Goal: Task Accomplishment & Management: Complete application form

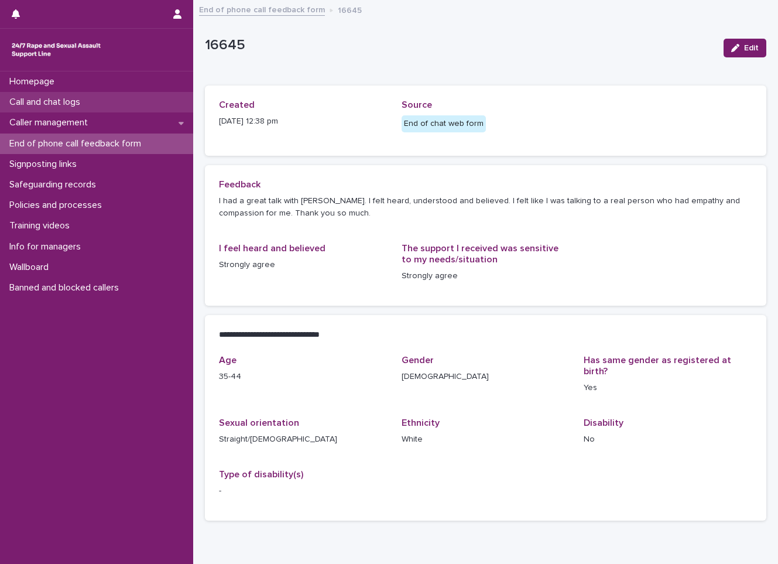
click at [83, 97] on p "Call and chat logs" at bounding box center [47, 102] width 85 height 11
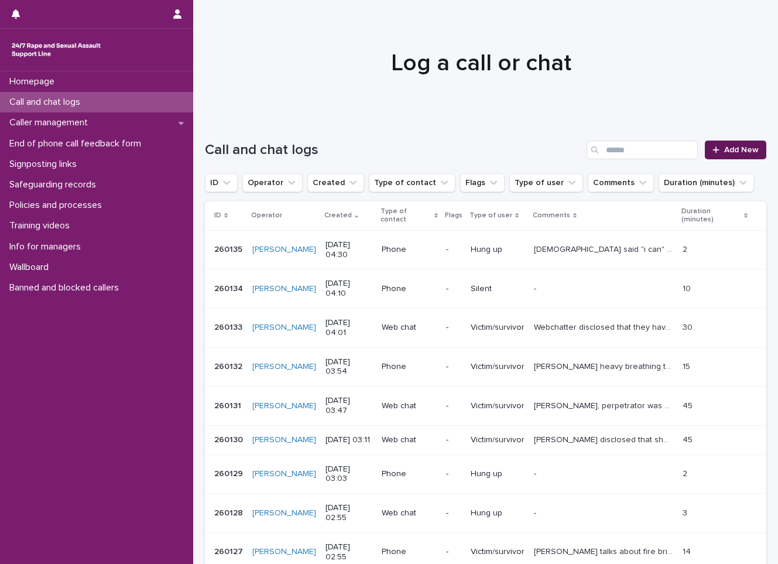
click at [747, 145] on link "Add New" at bounding box center [736, 150] width 62 height 19
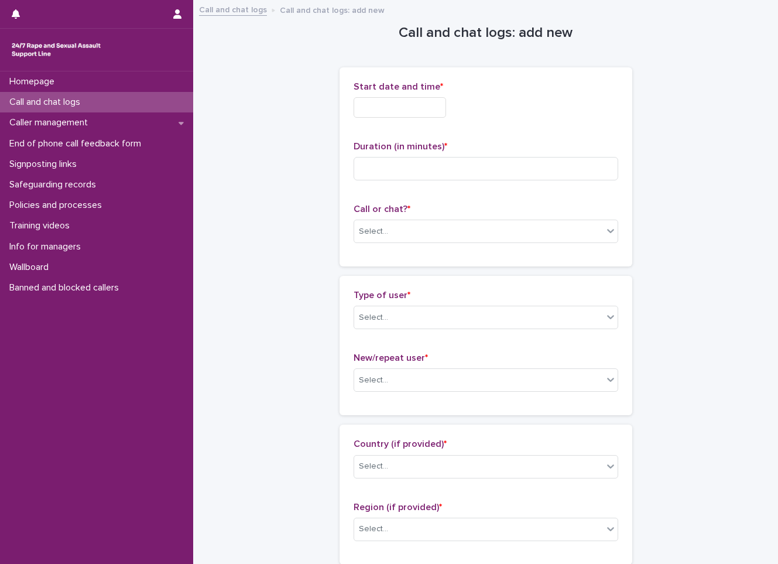
click at [442, 119] on div "Start date and time *" at bounding box center [486, 104] width 265 height 46
click at [445, 103] on input "text" at bounding box center [400, 107] width 93 height 21
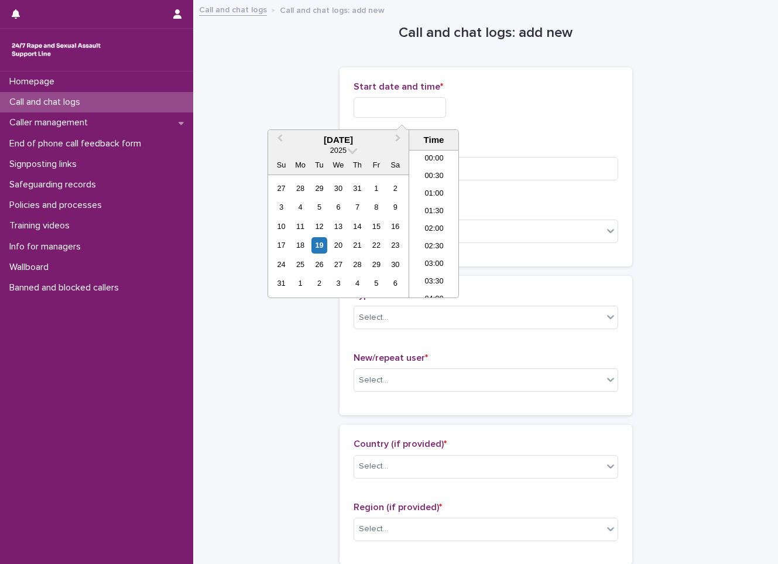
scroll to position [94, 0]
click at [418, 225] on li "04:30" at bounding box center [434, 224] width 50 height 18
type input "**********"
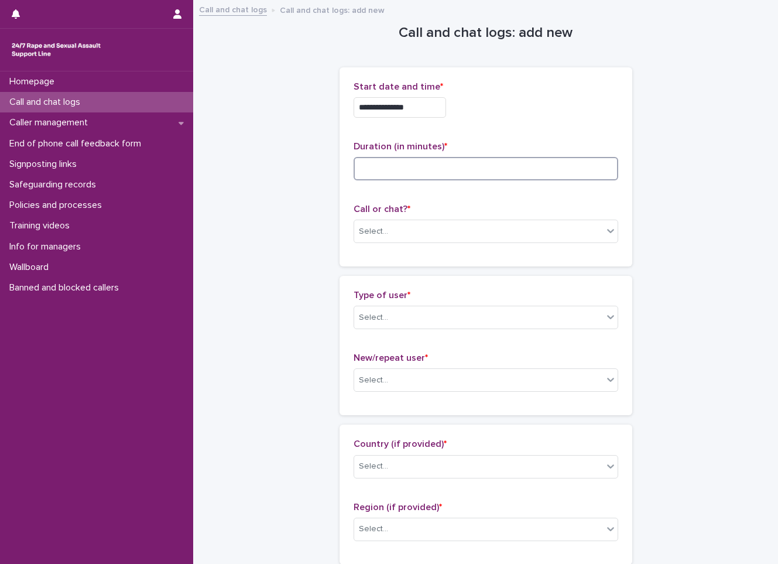
click at [411, 171] on input at bounding box center [486, 168] width 265 height 23
type input "*"
click at [415, 225] on div "Select..." at bounding box center [478, 231] width 249 height 19
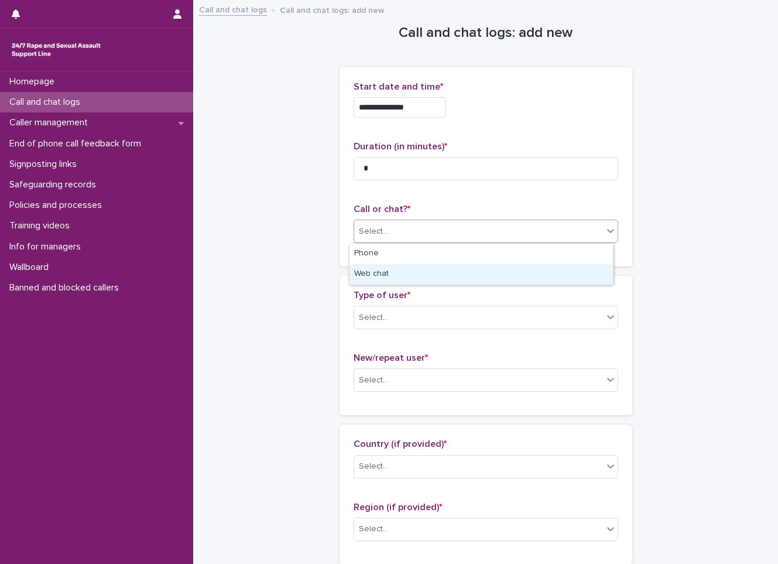
click at [391, 269] on div "Web chat" at bounding box center [482, 274] width 264 height 21
click at [390, 310] on div "Select..." at bounding box center [478, 317] width 249 height 19
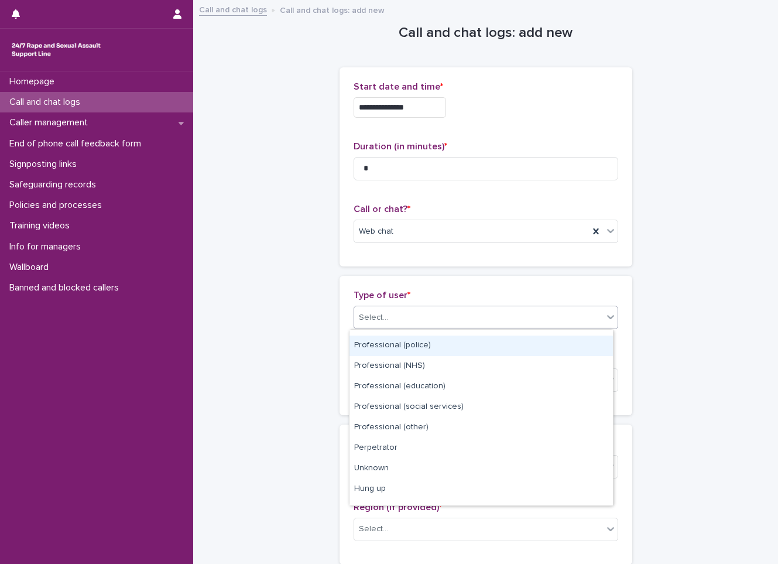
scroll to position [132, 0]
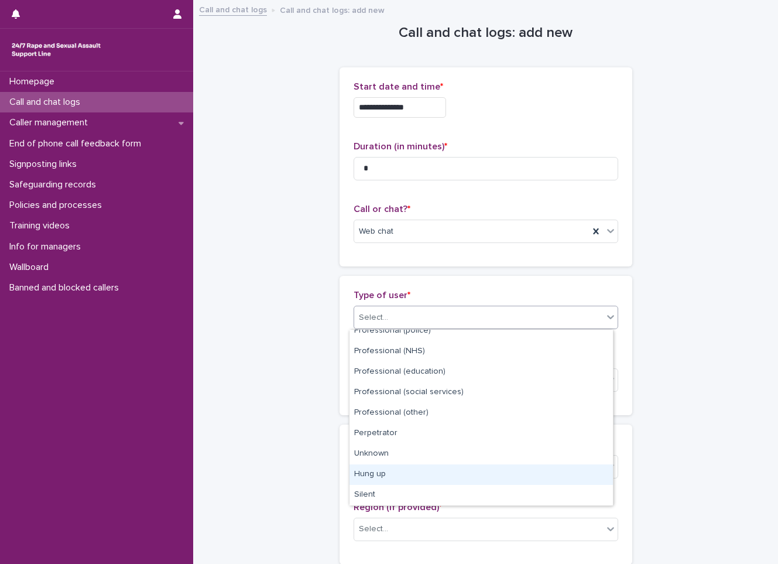
drag, startPoint x: 357, startPoint y: 473, endPoint x: 349, endPoint y: 433, distance: 41.4
click at [355, 473] on div "Hung up" at bounding box center [482, 475] width 264 height 21
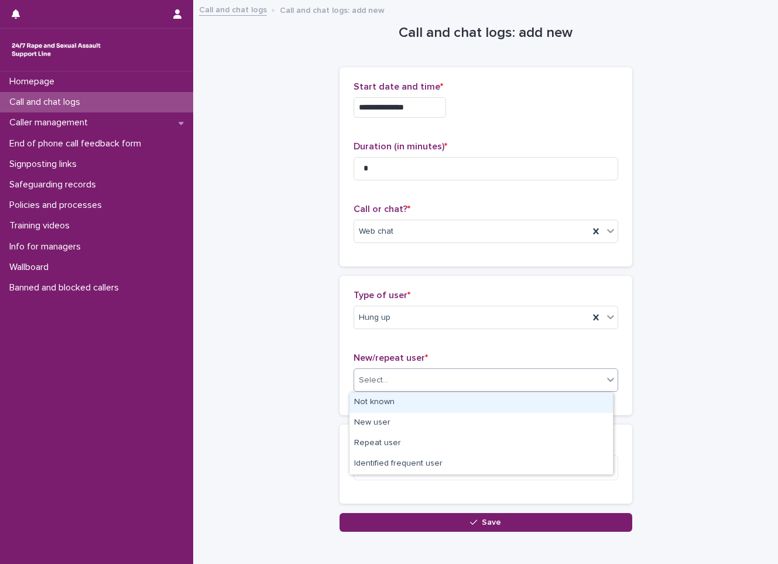
click at [384, 385] on div "Select..." at bounding box center [478, 380] width 249 height 19
click at [367, 405] on div "Not known" at bounding box center [482, 402] width 264 height 21
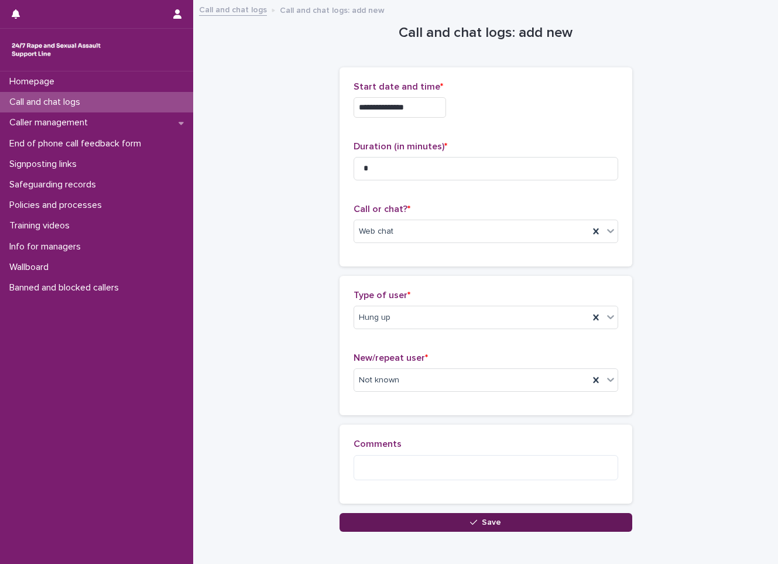
click at [379, 528] on button "Save" at bounding box center [486, 522] width 293 height 19
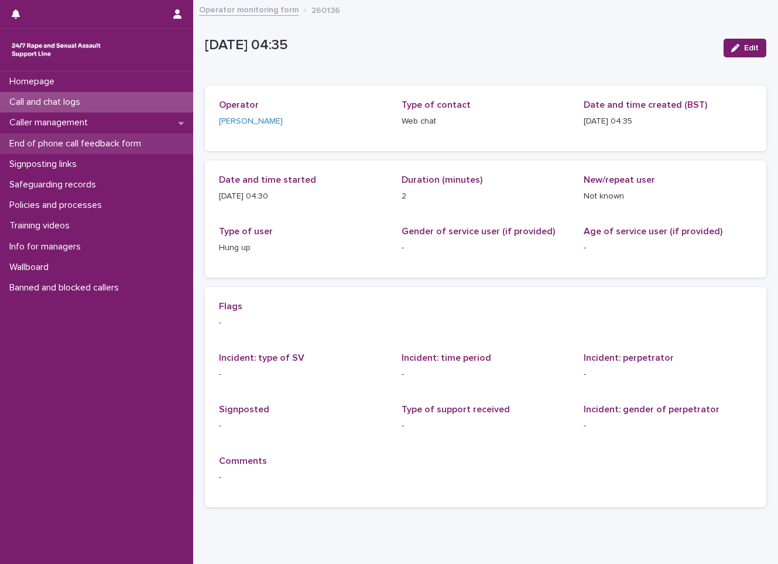
click at [46, 145] on p "End of phone call feedback form" at bounding box center [78, 143] width 146 height 11
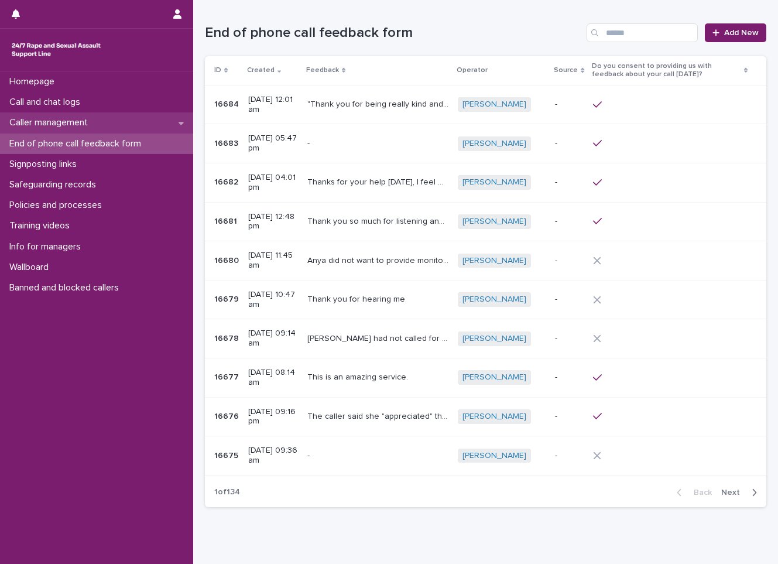
click at [129, 120] on div "Caller management" at bounding box center [96, 122] width 193 height 21
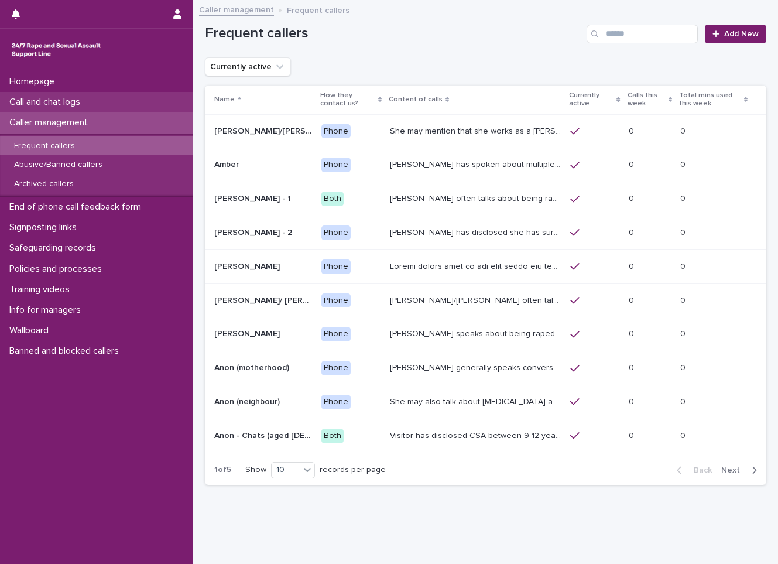
click at [79, 108] on p "Call and chat logs" at bounding box center [47, 102] width 85 height 11
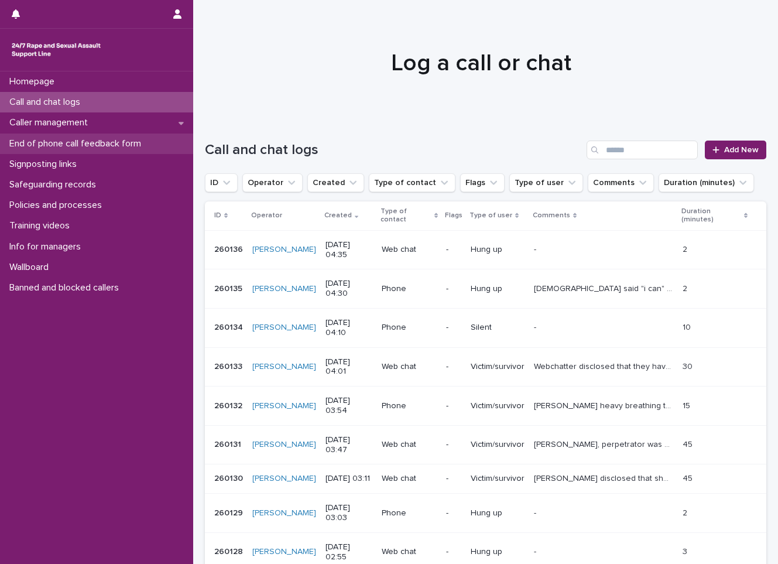
click at [64, 146] on p "End of phone call feedback form" at bounding box center [78, 143] width 146 height 11
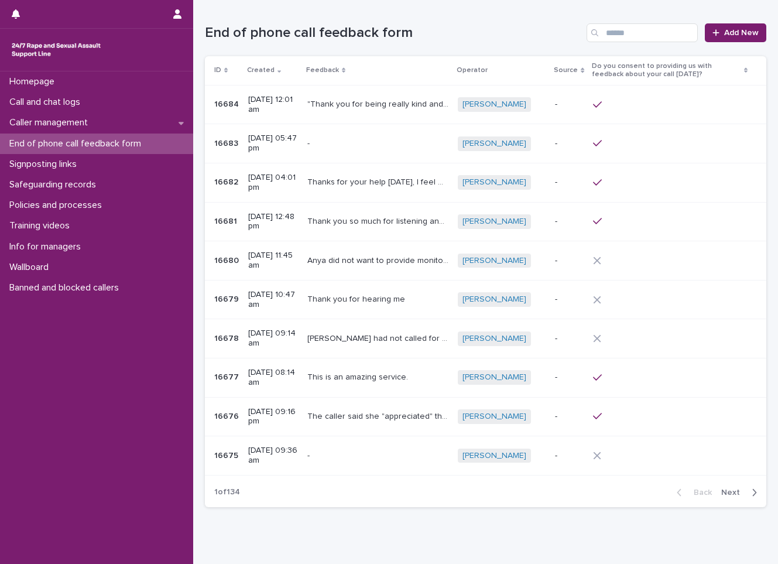
click at [64, 146] on p "End of phone call feedback form" at bounding box center [78, 143] width 146 height 11
click at [35, 104] on p "Call and chat logs" at bounding box center [47, 102] width 85 height 11
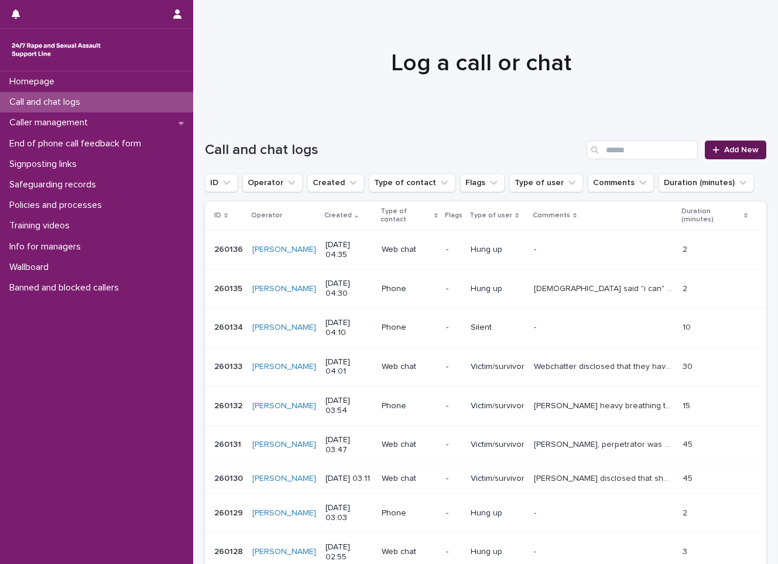
click at [737, 141] on link "Add New" at bounding box center [736, 150] width 62 height 19
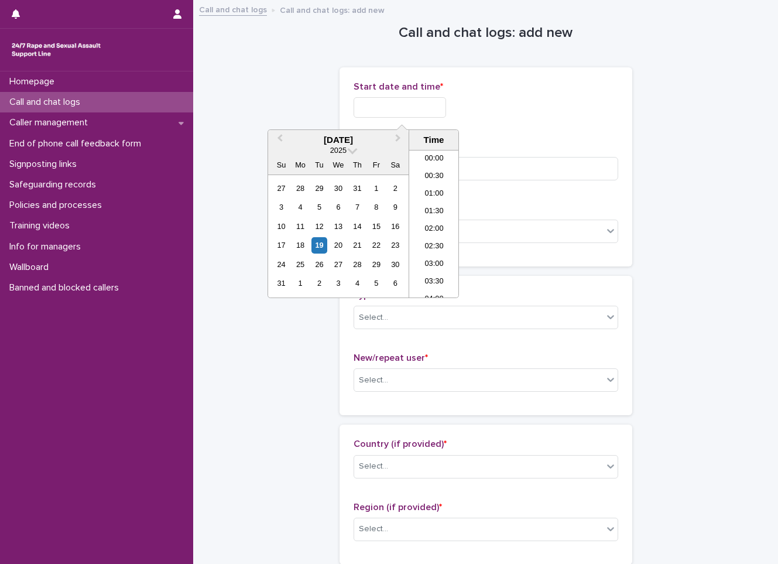
click at [411, 107] on input "text" at bounding box center [400, 107] width 93 height 21
drag, startPoint x: 436, startPoint y: 205, endPoint x: 432, endPoint y: 190, distance: 15.9
click at [435, 202] on li "04:30" at bounding box center [434, 206] width 50 height 18
click at [433, 110] on input "**********" at bounding box center [400, 107] width 93 height 21
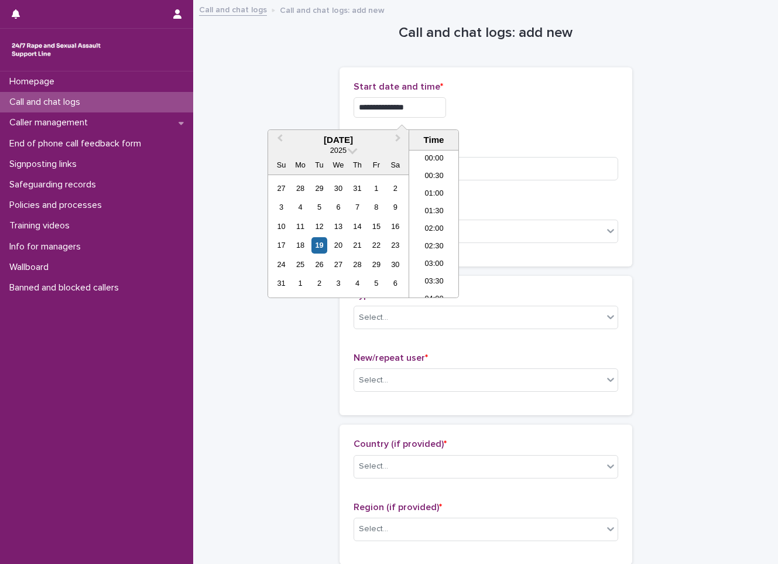
scroll to position [94, 0]
type input "**********"
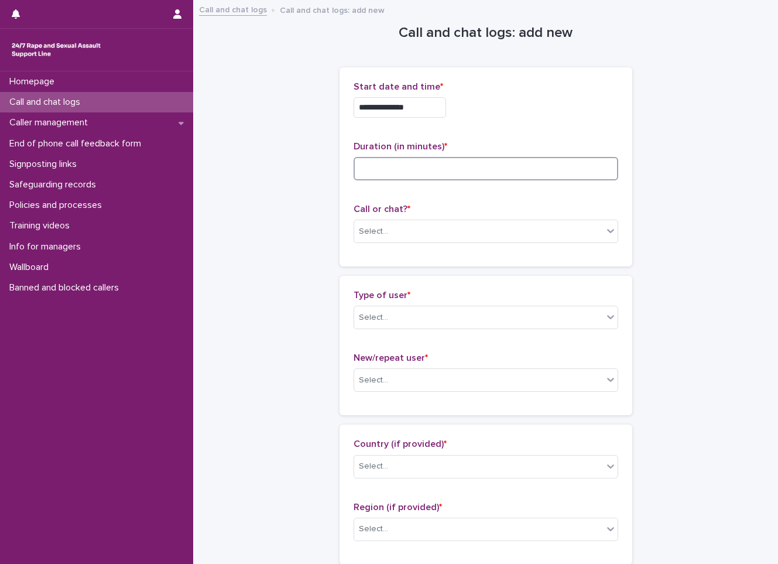
click at [554, 158] on input at bounding box center [486, 168] width 265 height 23
type input "**"
click at [445, 237] on div "Select..." at bounding box center [478, 231] width 249 height 19
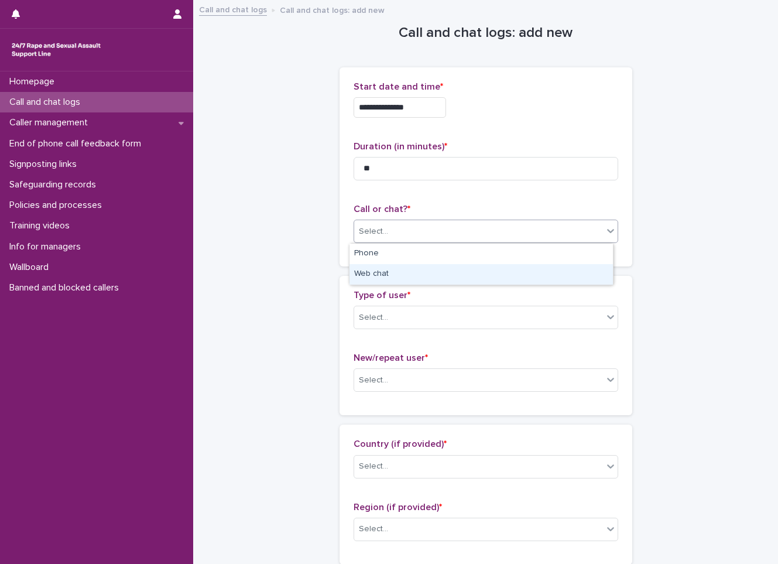
click at [399, 271] on div "Web chat" at bounding box center [482, 274] width 264 height 21
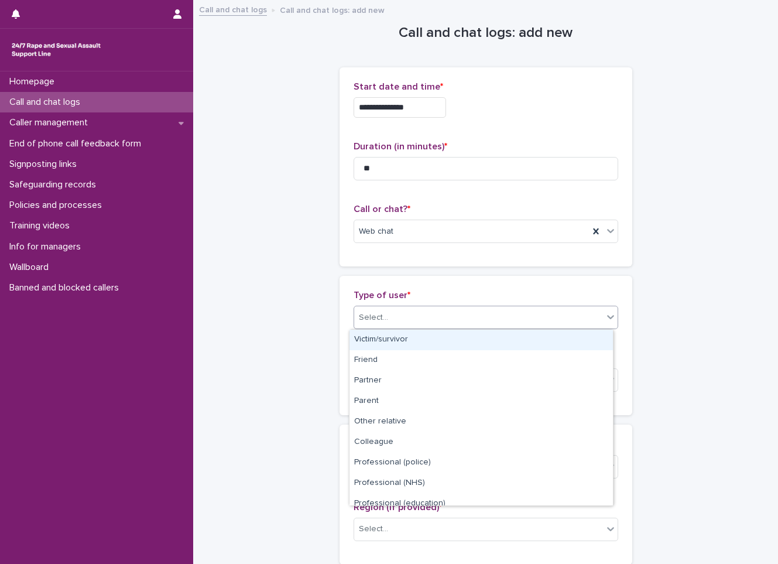
click at [390, 308] on div "Select..." at bounding box center [478, 317] width 249 height 19
click at [417, 333] on div "Victim/survivor" at bounding box center [482, 340] width 264 height 21
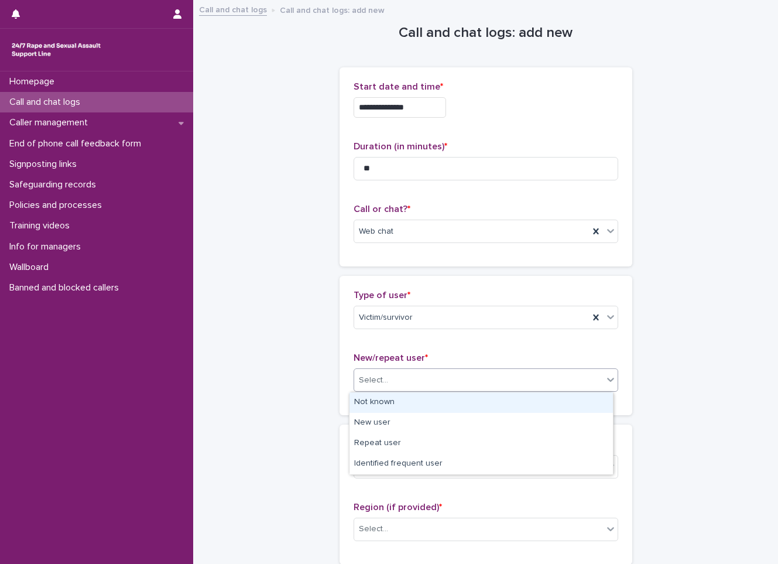
click at [401, 385] on div "Select..." at bounding box center [478, 380] width 249 height 19
click at [392, 398] on div "Not known" at bounding box center [482, 402] width 264 height 21
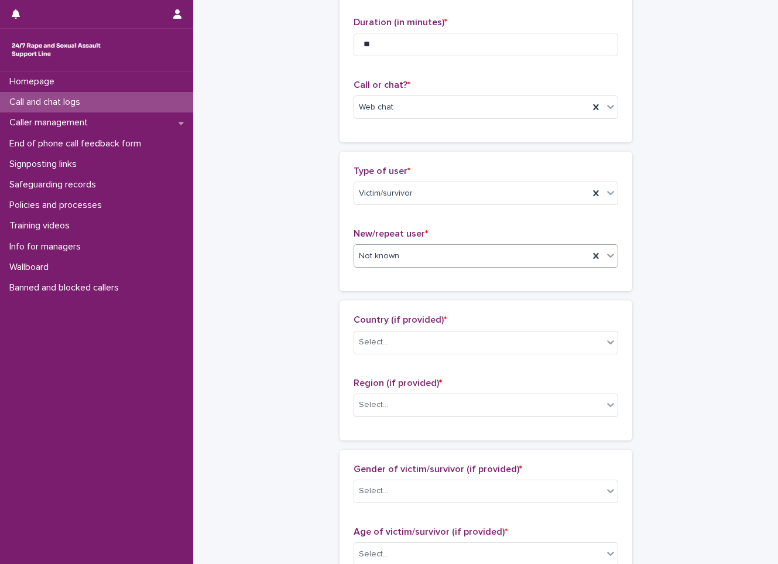
scroll to position [176, 0]
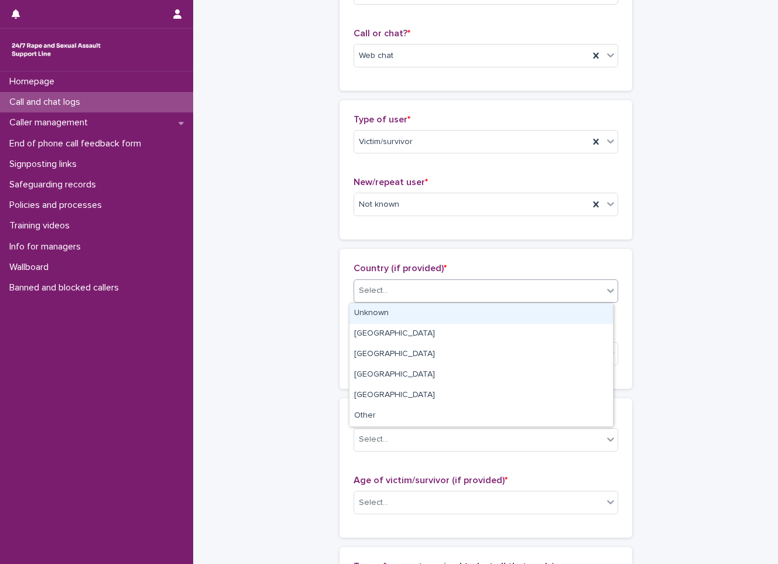
click at [378, 293] on div "Select..." at bounding box center [373, 291] width 29 height 12
click at [374, 313] on div "Unknown" at bounding box center [482, 313] width 264 height 21
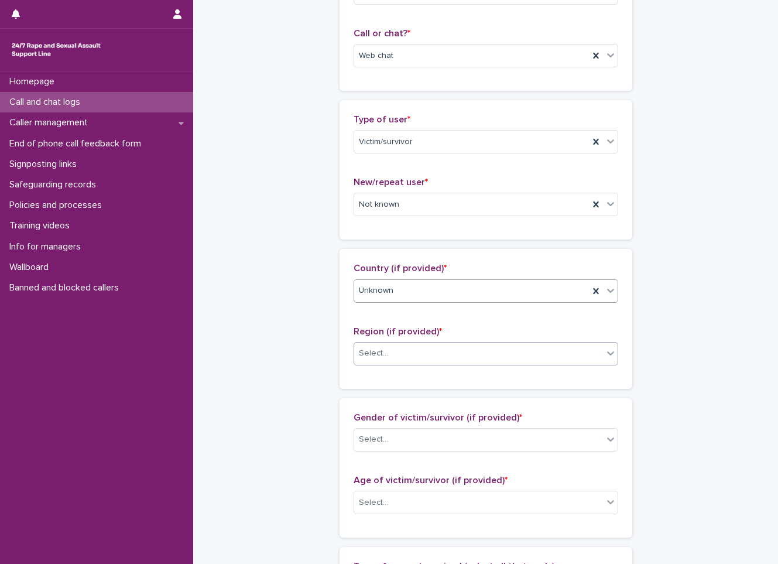
click at [384, 363] on div "Select..." at bounding box center [478, 353] width 249 height 19
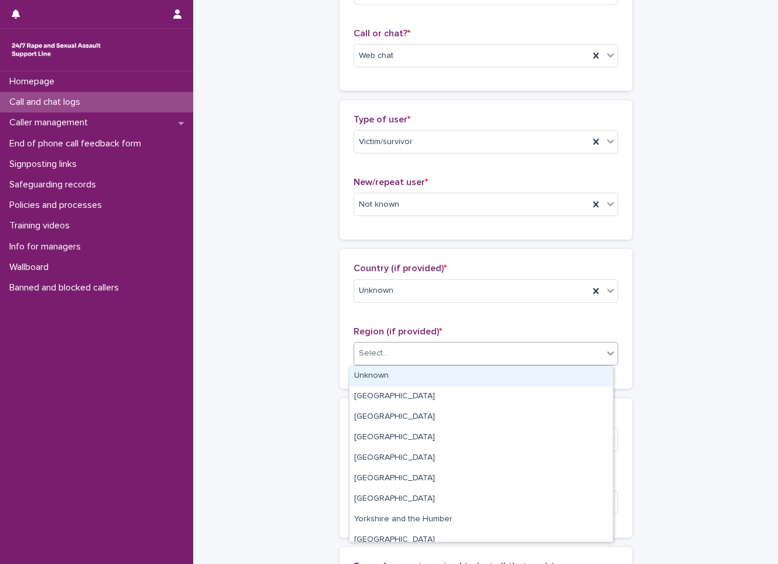
click at [385, 385] on div "Unknown" at bounding box center [482, 376] width 264 height 21
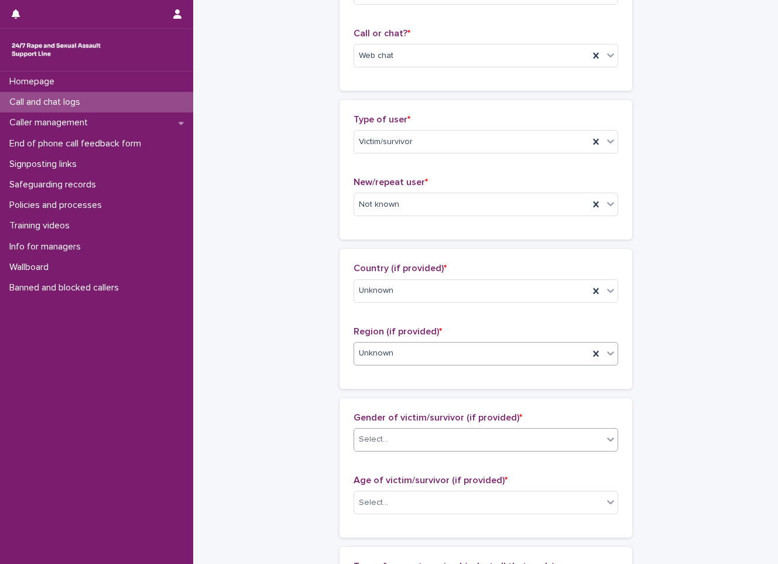
click at [369, 448] on div "Select..." at bounding box center [478, 439] width 249 height 19
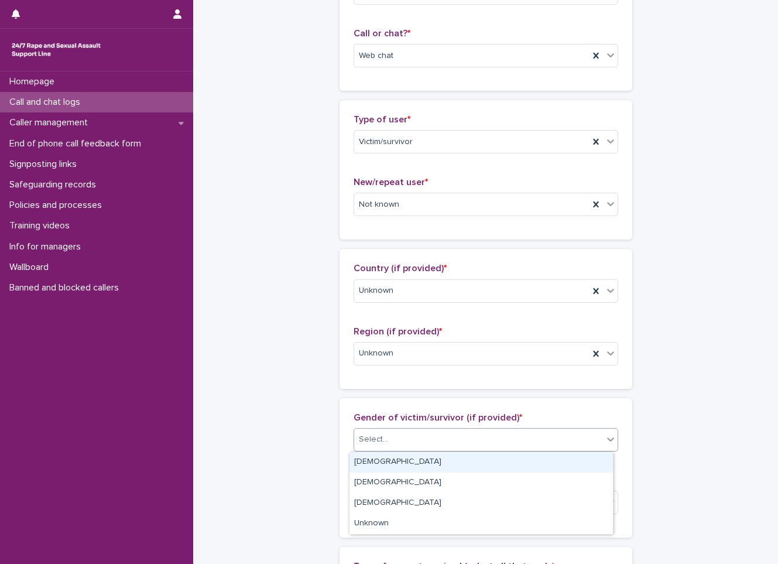
click at [367, 467] on div "[DEMOGRAPHIC_DATA]" at bounding box center [482, 462] width 264 height 21
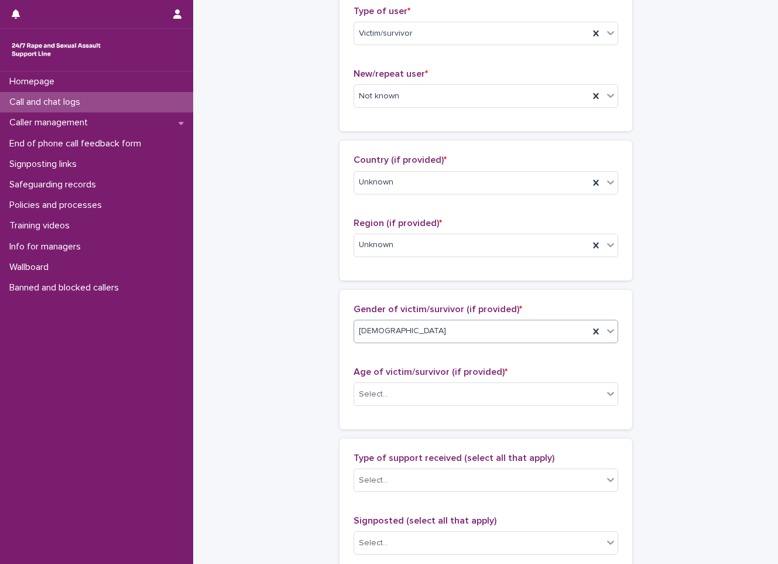
scroll to position [293, 0]
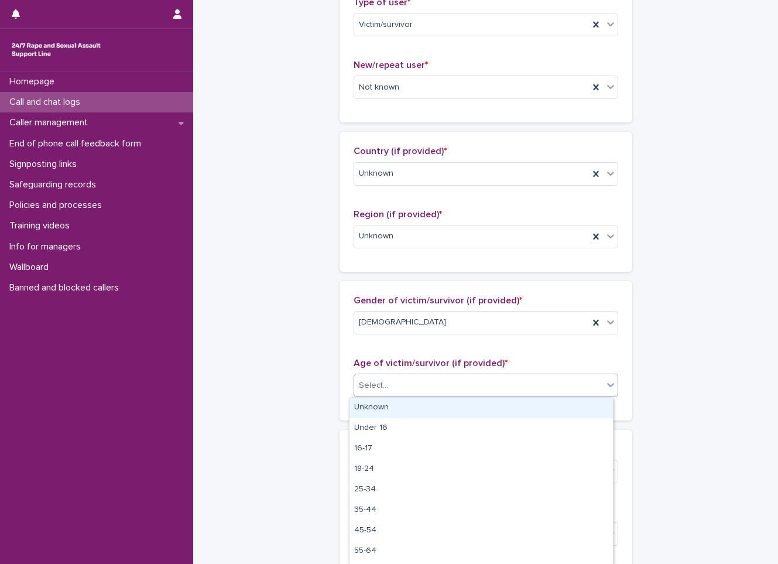
click at [407, 382] on div "Select..." at bounding box center [478, 385] width 249 height 19
click at [361, 405] on div "Unknown" at bounding box center [482, 408] width 264 height 21
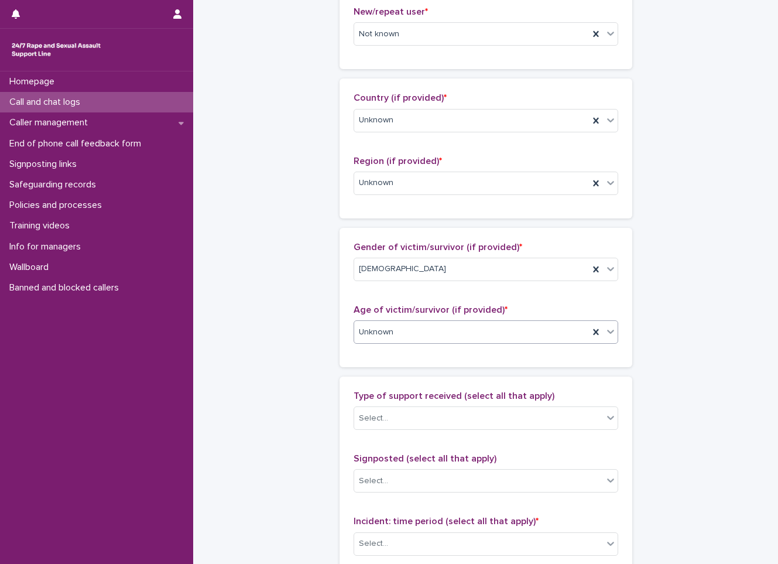
scroll to position [410, 0]
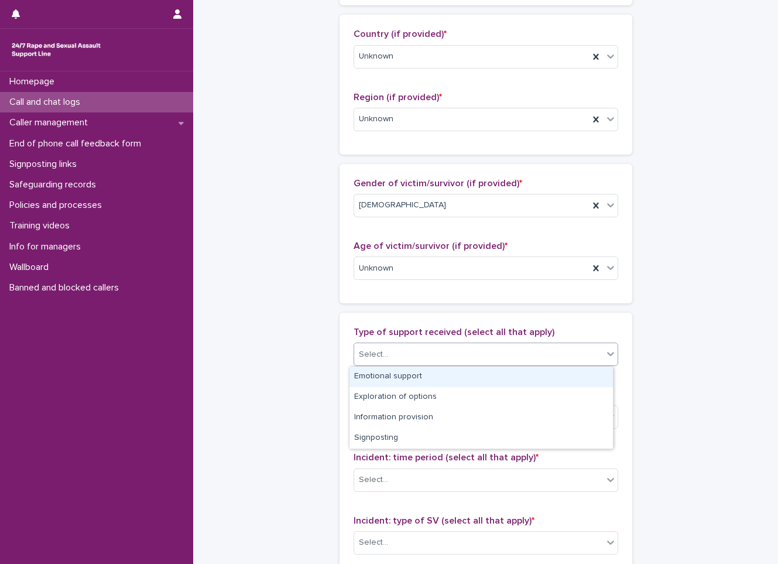
click at [367, 362] on div "Select..." at bounding box center [478, 354] width 249 height 19
click at [360, 384] on div "Emotional support" at bounding box center [482, 377] width 264 height 21
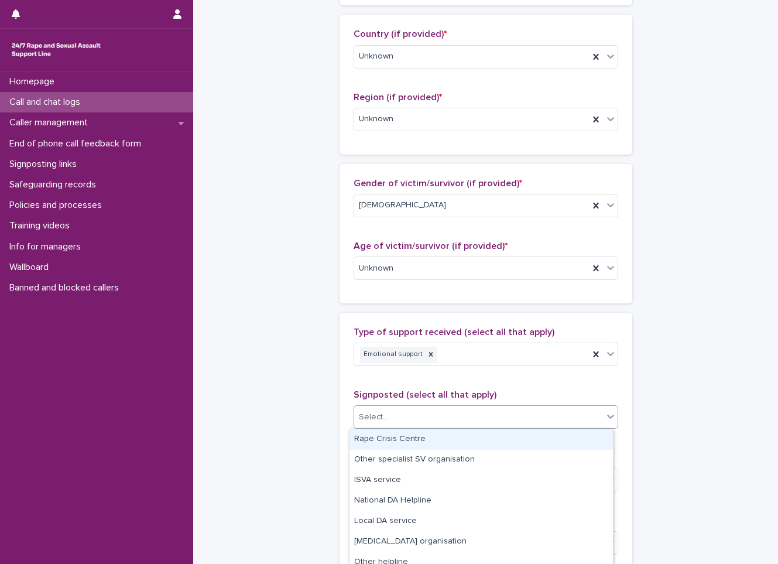
click at [393, 413] on div "Select..." at bounding box center [478, 417] width 249 height 19
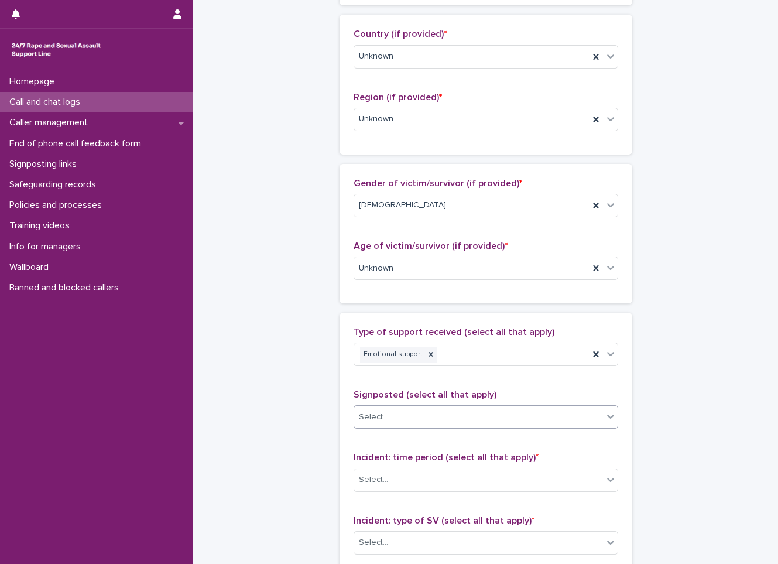
click at [393, 413] on div "Select..." at bounding box center [478, 417] width 249 height 19
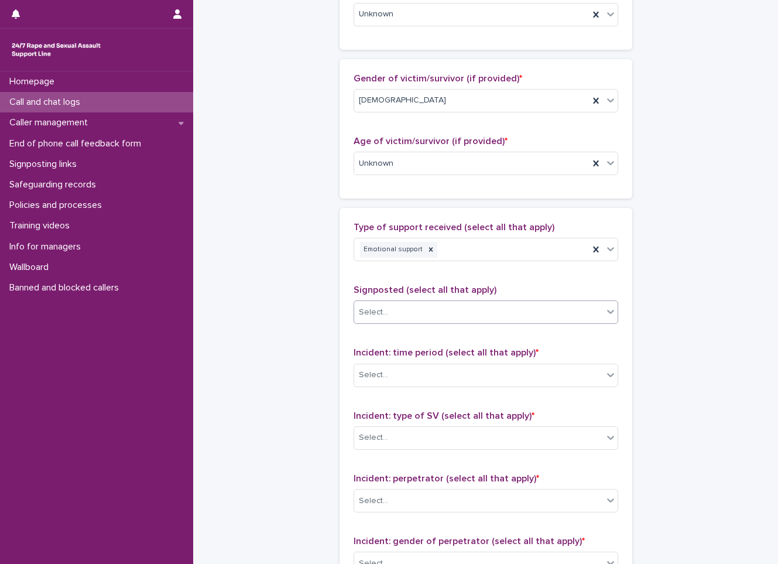
scroll to position [527, 0]
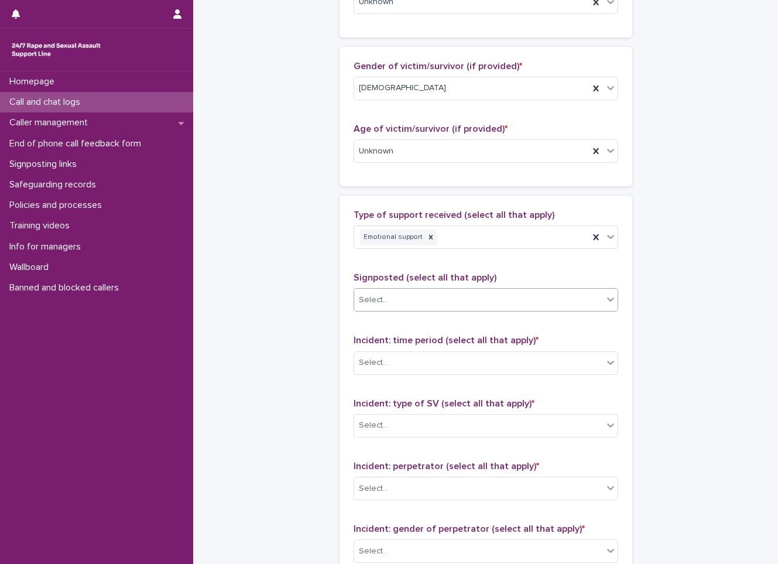
click at [397, 349] on div "Incident: time period (select all that apply) * Select..." at bounding box center [486, 359] width 265 height 49
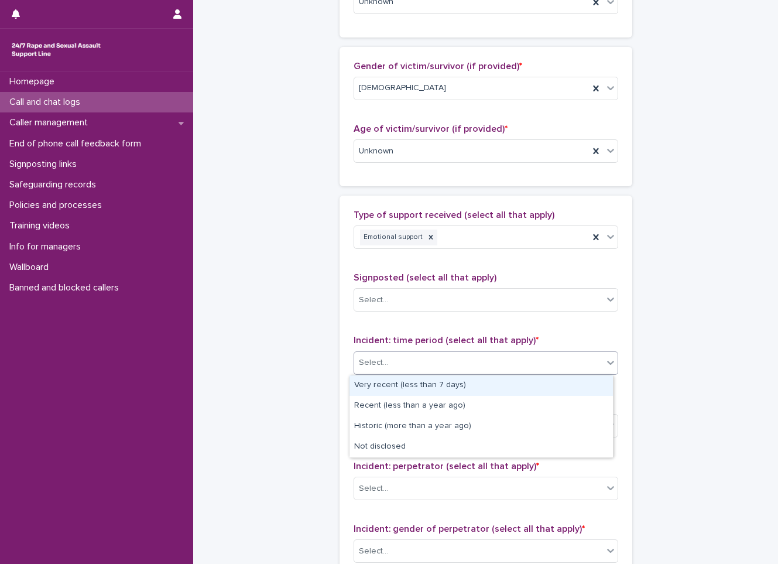
click at [391, 374] on body "**********" at bounding box center [389, 282] width 778 height 564
click at [391, 375] on div "Very recent (less than 7 days) Recent (less than a year ago) Historic (more tha…" at bounding box center [481, 416] width 265 height 83
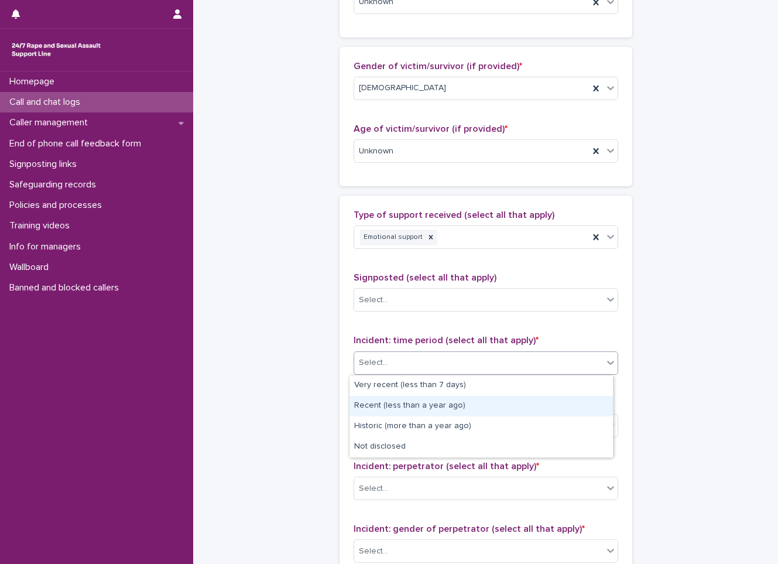
click at [395, 407] on div "Recent (less than a year ago)" at bounding box center [482, 406] width 264 height 21
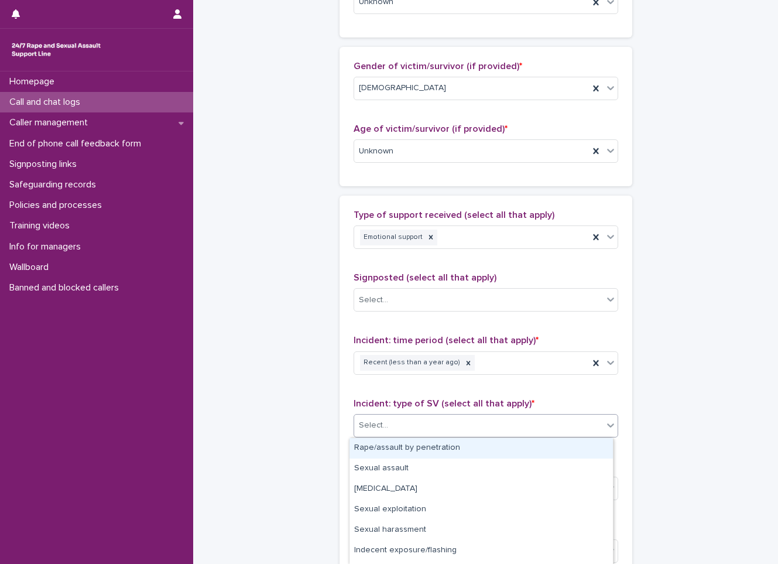
click at [409, 431] on div "Select..." at bounding box center [478, 425] width 249 height 19
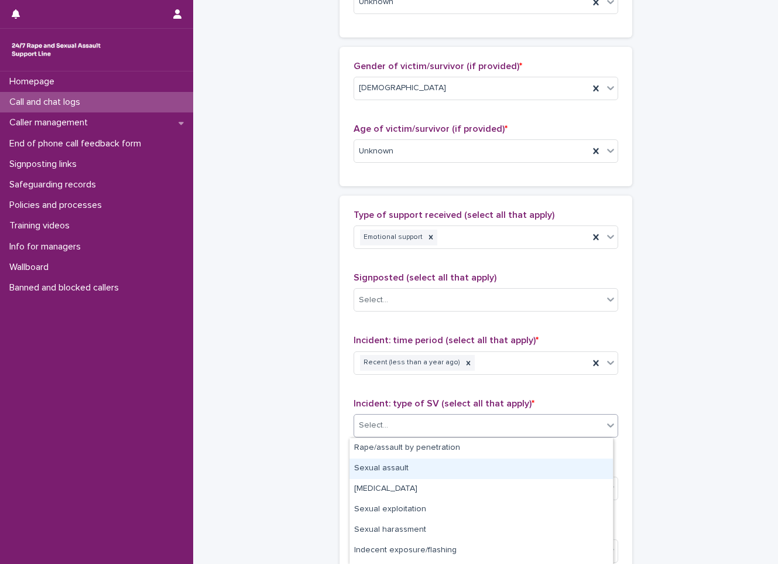
drag, startPoint x: 397, startPoint y: 458, endPoint x: 407, endPoint y: 462, distance: 10.6
click at [407, 462] on div "Sexual assault" at bounding box center [482, 469] width 264 height 21
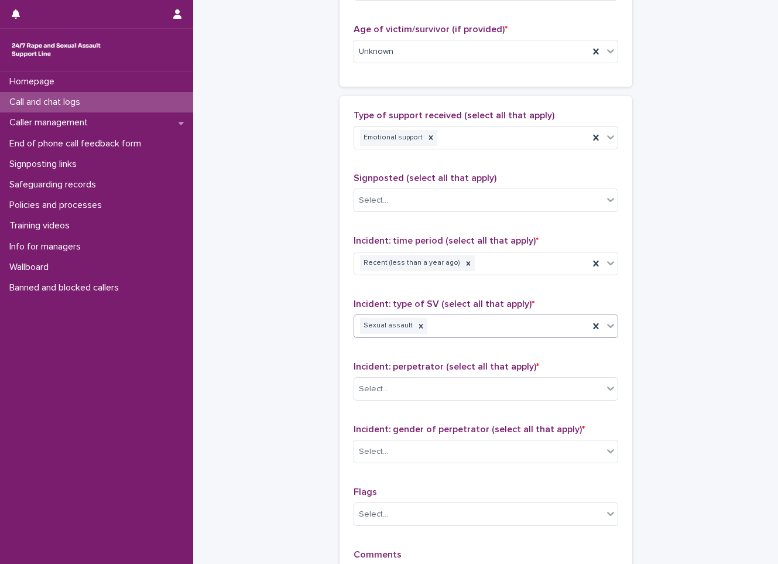
scroll to position [644, 0]
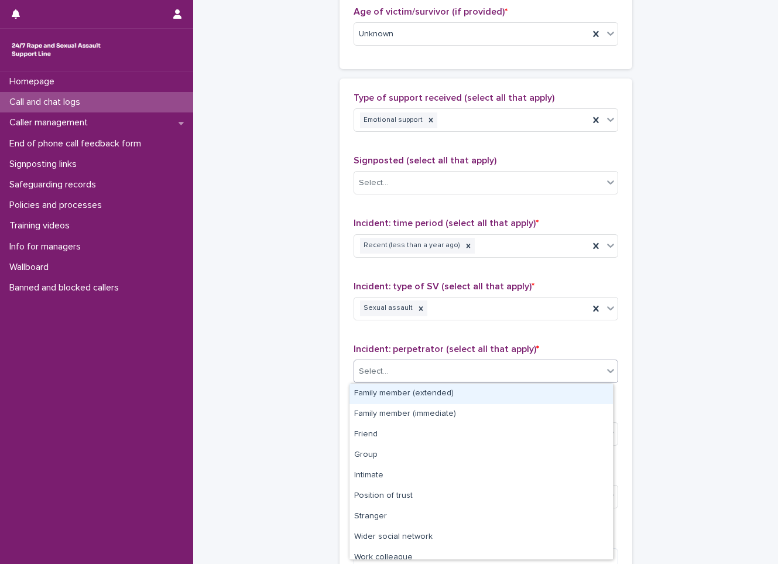
click at [405, 377] on div "Select..." at bounding box center [478, 371] width 249 height 19
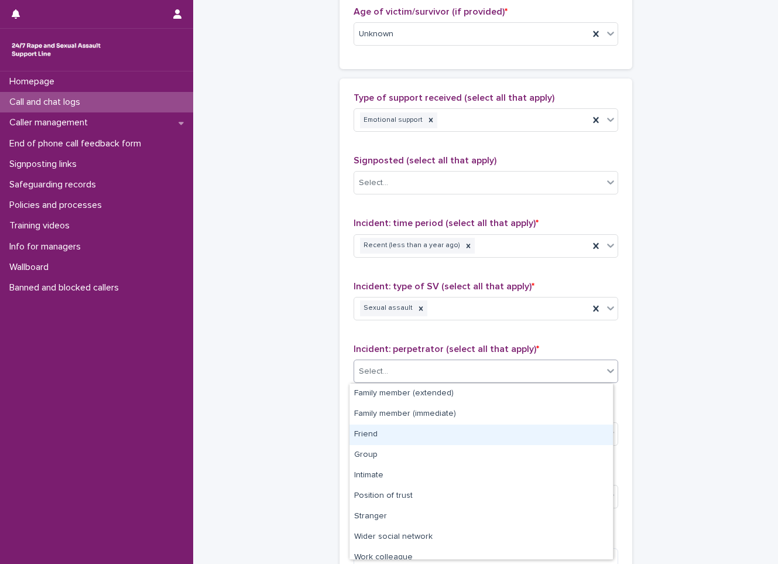
click at [397, 439] on div "Friend" at bounding box center [482, 435] width 264 height 21
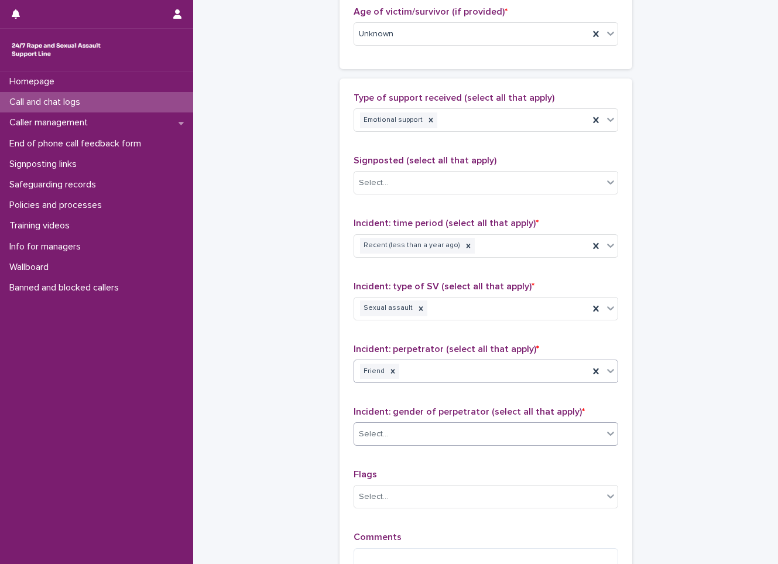
click at [414, 429] on div "Select..." at bounding box center [478, 434] width 249 height 19
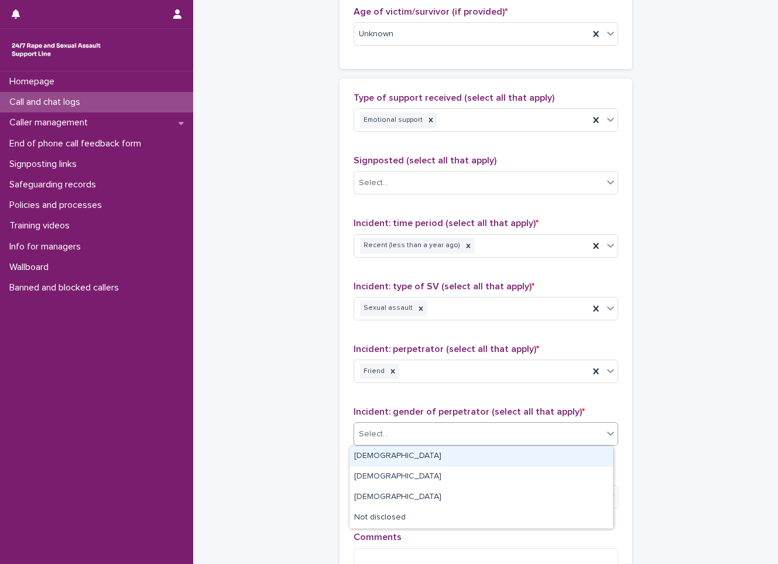
click at [374, 460] on div "[DEMOGRAPHIC_DATA]" at bounding box center [482, 456] width 264 height 21
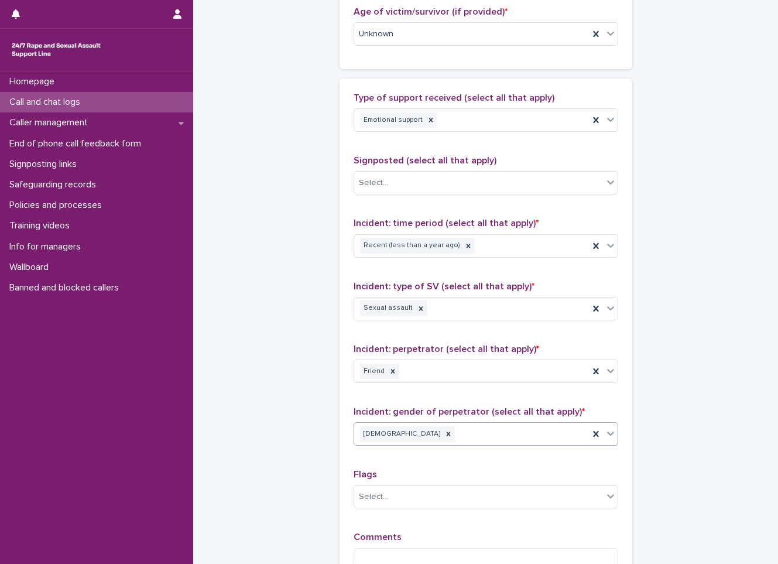
scroll to position [703, 0]
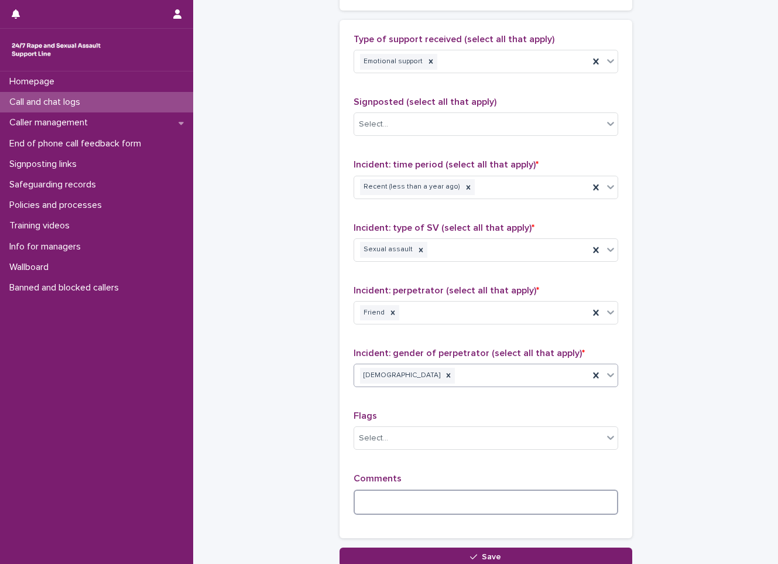
click at [361, 495] on textarea at bounding box center [486, 502] width 265 height 25
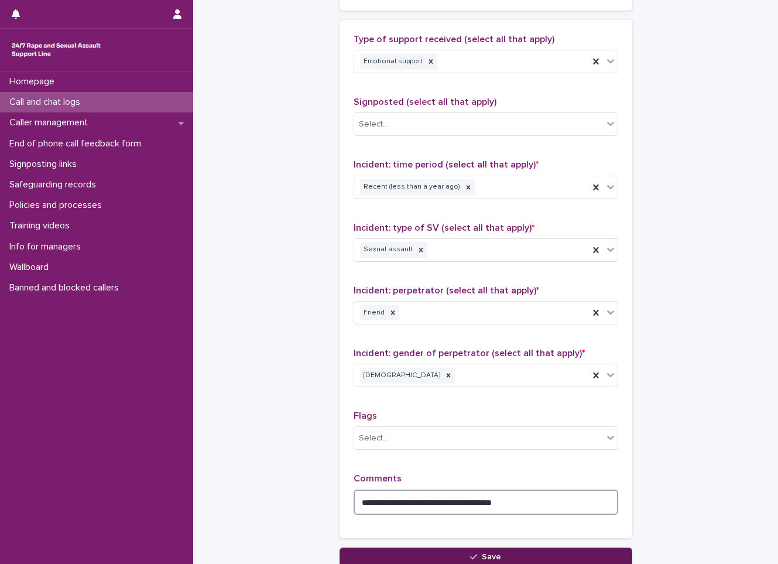
type textarea "**********"
click at [425, 557] on button "Save" at bounding box center [486, 557] width 293 height 19
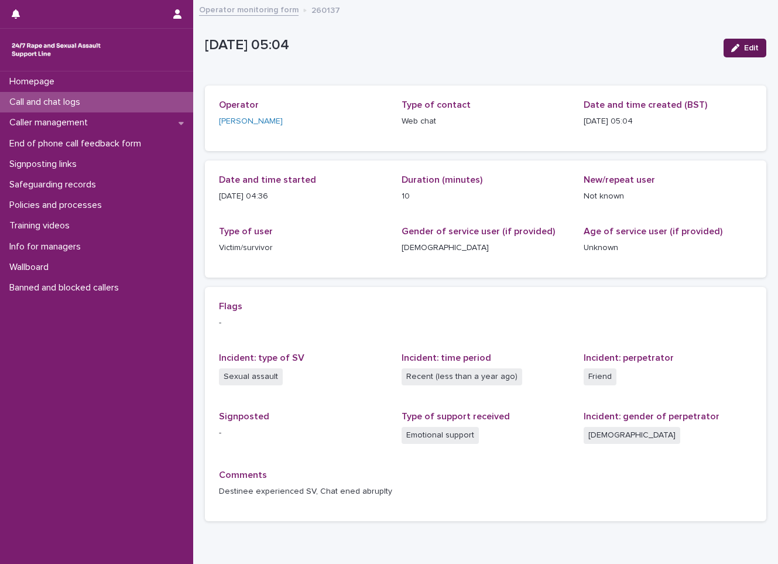
click at [751, 51] on button "Edit" at bounding box center [745, 48] width 43 height 19
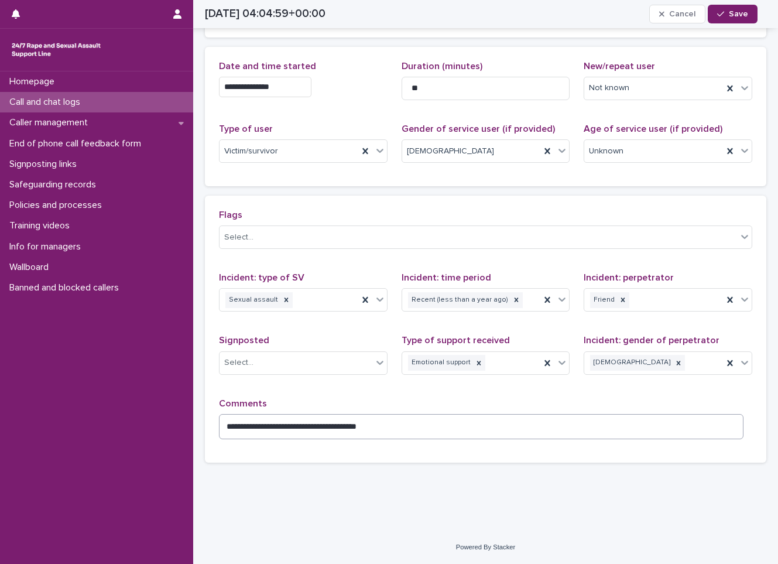
scroll to position [127, 0]
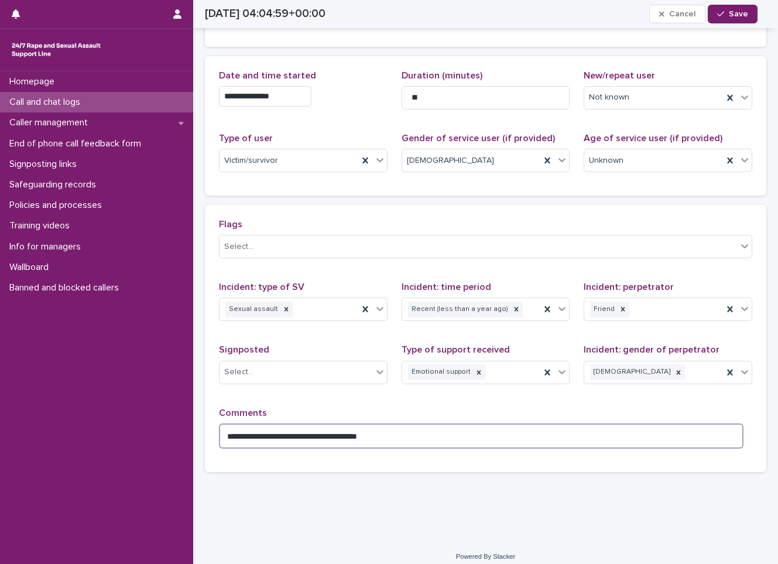
click at [356, 425] on textarea "**********" at bounding box center [481, 436] width 525 height 25
click at [357, 433] on textarea "**********" at bounding box center [481, 436] width 525 height 25
click at [354, 429] on textarea "**********" at bounding box center [481, 436] width 525 height 25
type textarea "**********"
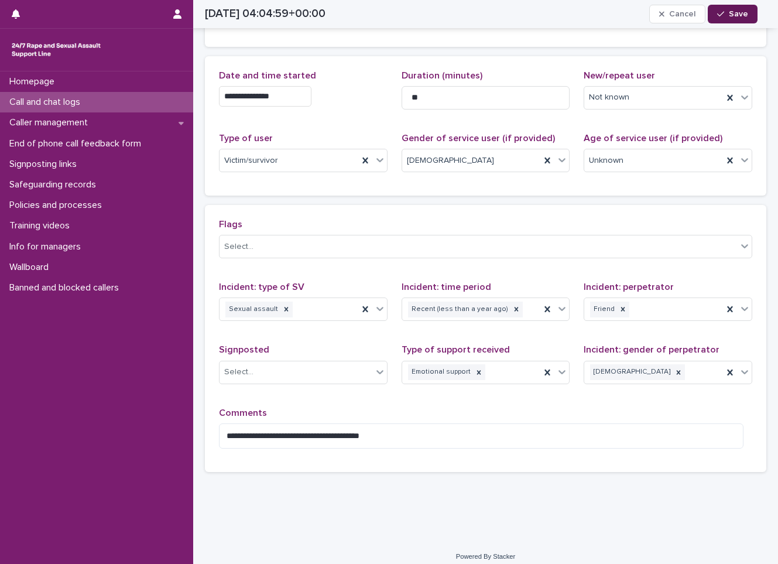
click at [746, 13] on span "Save" at bounding box center [738, 14] width 19 height 8
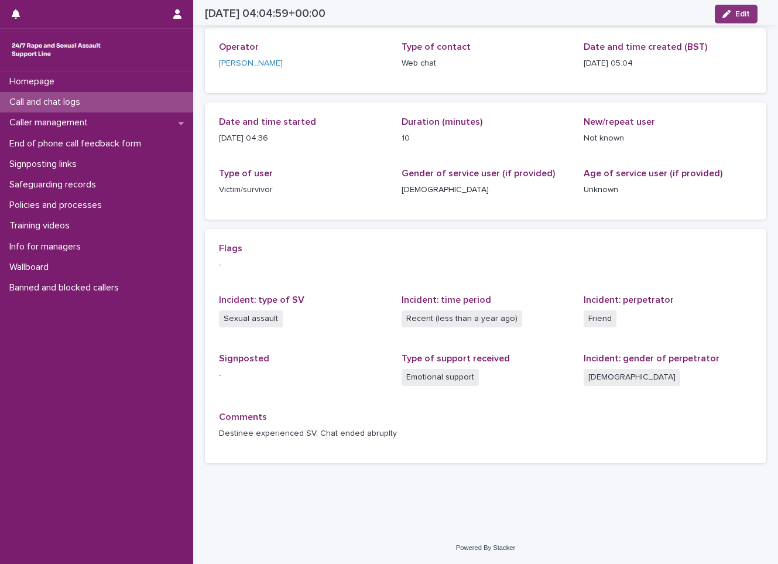
scroll to position [58, 0]
